Goal: Contribute content: Share content

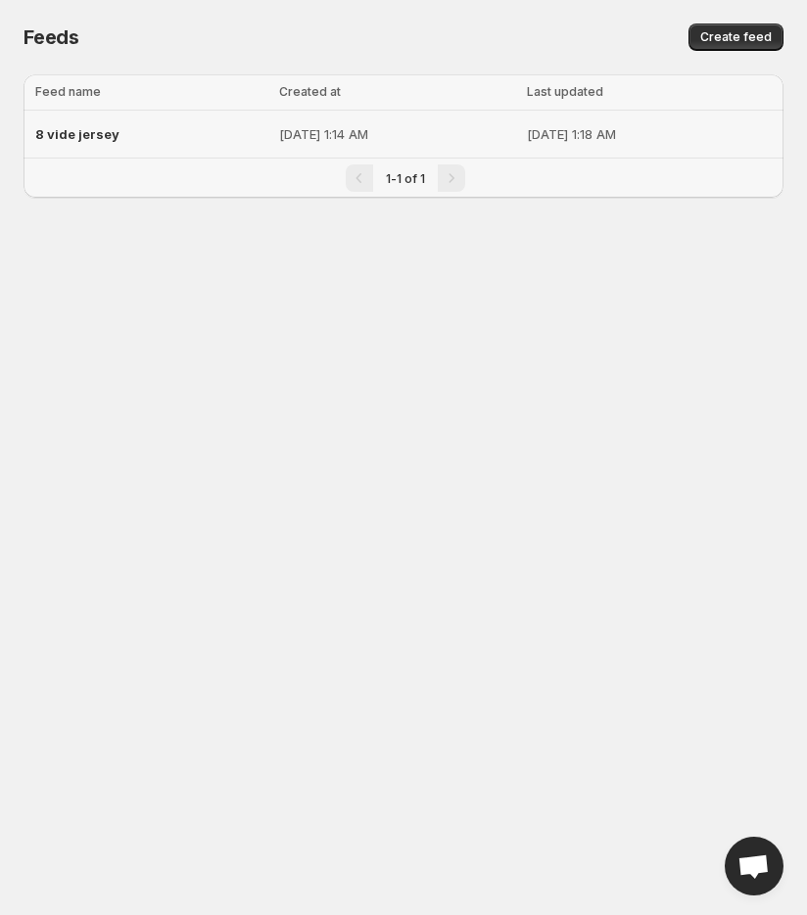
click at [279, 135] on p "[DATE] 1:14 AM" at bounding box center [397, 134] width 236 height 20
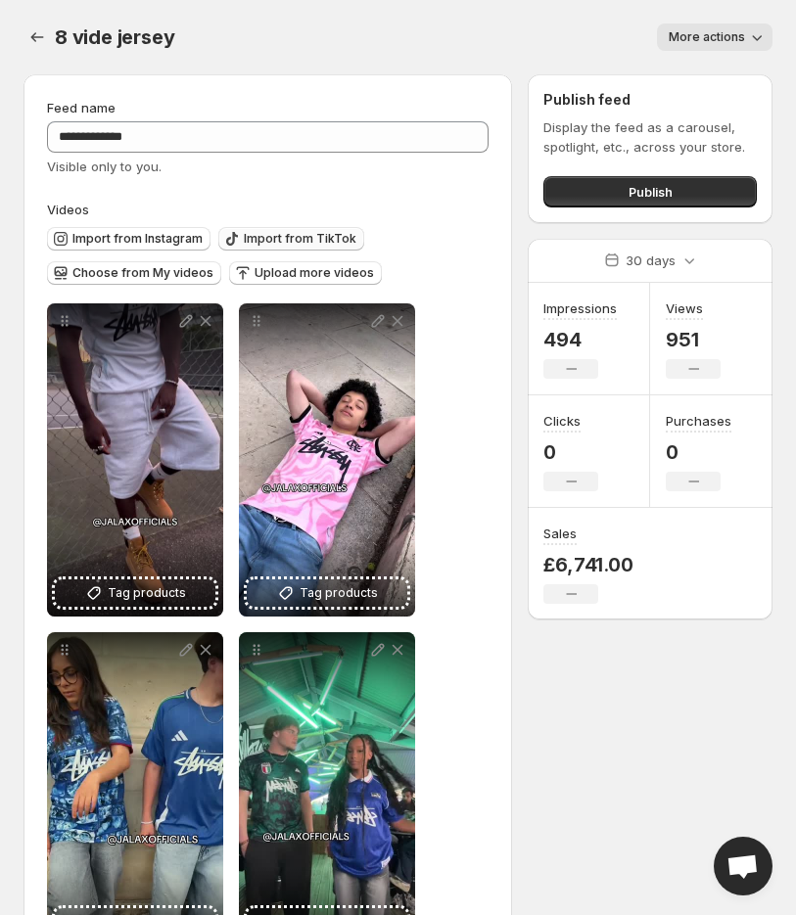
click at [305, 238] on span "Import from TikTok" at bounding box center [300, 239] width 113 height 16
click at [260, 234] on span "Import from TikTok" at bounding box center [300, 239] width 113 height 16
click at [223, 230] on icon "button" at bounding box center [232, 239] width 20 height 20
click at [739, 38] on span "More actions" at bounding box center [707, 37] width 76 height 16
click at [530, 41] on div "More actions" at bounding box center [485, 36] width 575 height 27
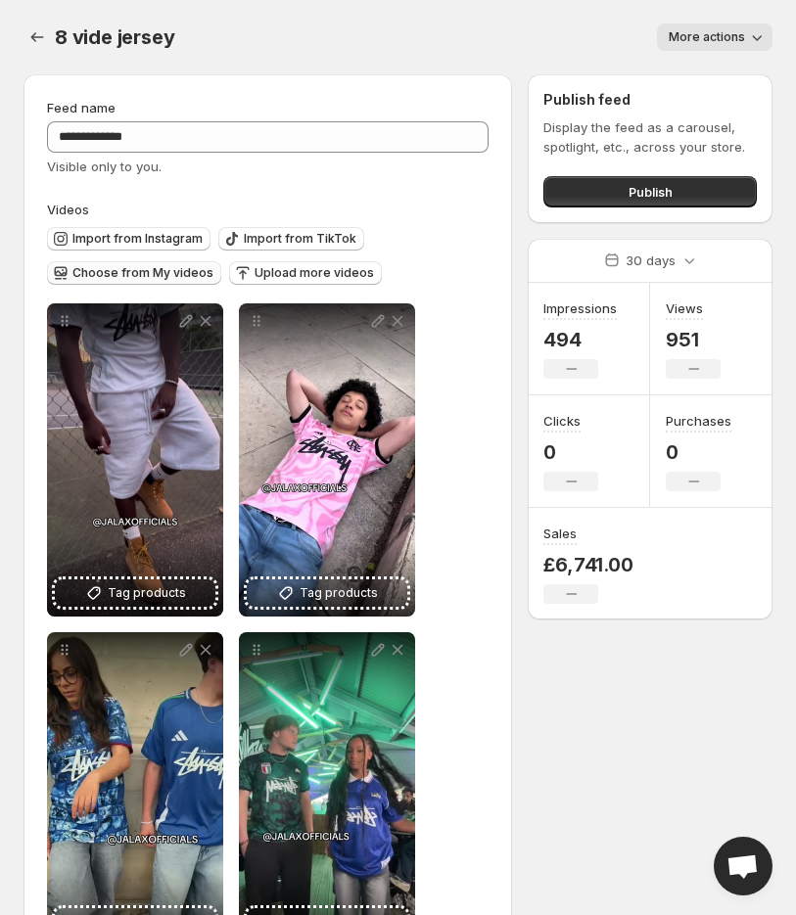
click at [142, 276] on span "Choose from My videos" at bounding box center [142, 273] width 141 height 16
click at [106, 233] on span "Import from Instagram" at bounding box center [137, 239] width 130 height 16
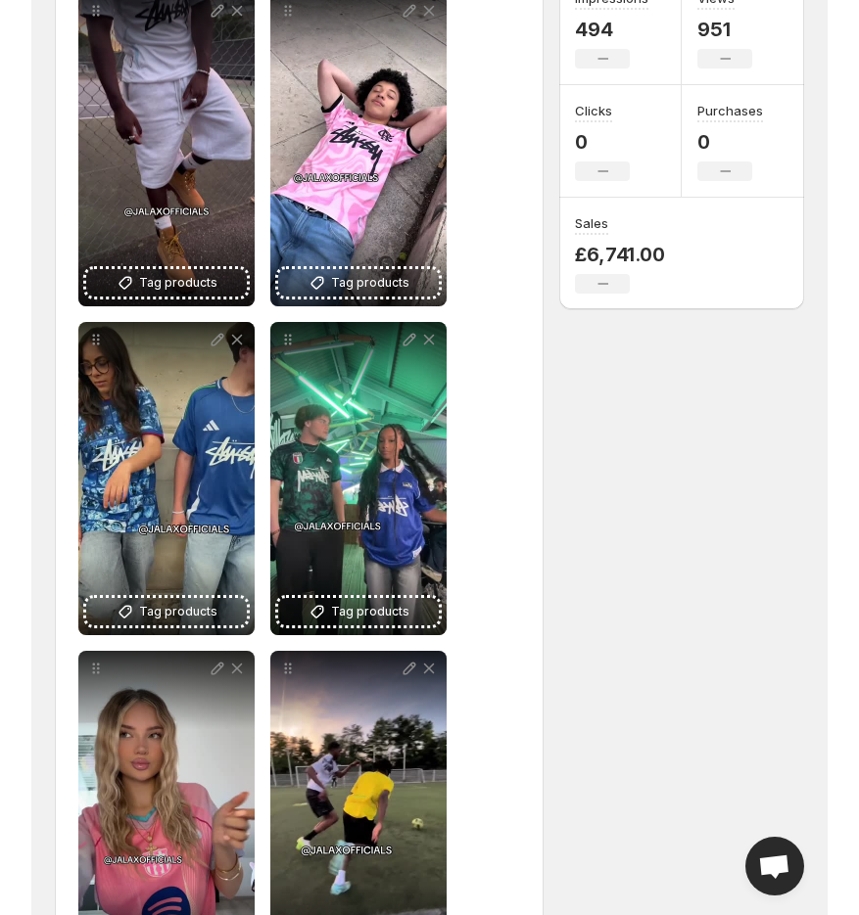
scroll to position [300, 0]
